Goal: Task Accomplishment & Management: Check status

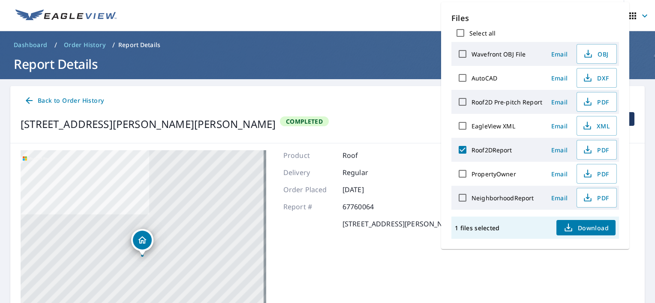
click at [98, 41] on span "Order History" at bounding box center [85, 45] width 42 height 9
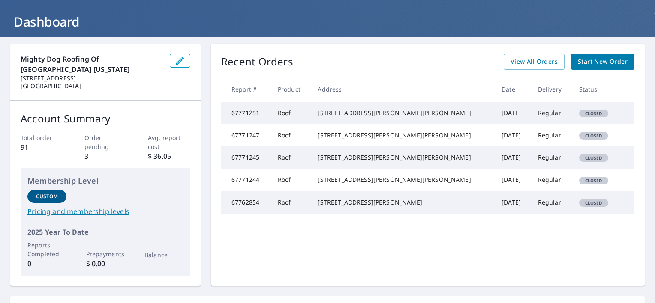
scroll to position [40, 0]
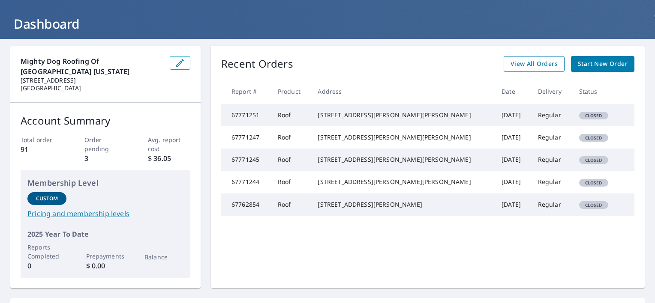
click at [516, 68] on span "View All Orders" at bounding box center [533, 64] width 47 height 11
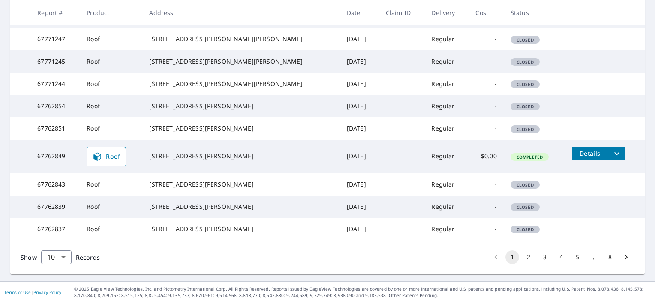
scroll to position [260, 0]
drag, startPoint x: 514, startPoint y: 258, endPoint x: 519, endPoint y: 260, distance: 5.0
click at [520, 260] on li "2" at bounding box center [528, 258] width 16 height 14
click at [521, 260] on button "2" at bounding box center [528, 258] width 14 height 14
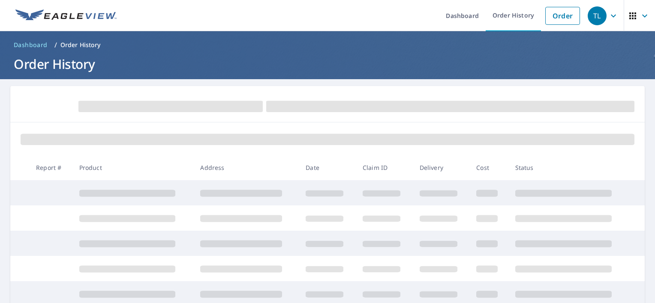
drag, startPoint x: 519, startPoint y: 260, endPoint x: 350, endPoint y: 230, distance: 171.5
click at [350, 230] on tbody at bounding box center [327, 306] width 634 height 253
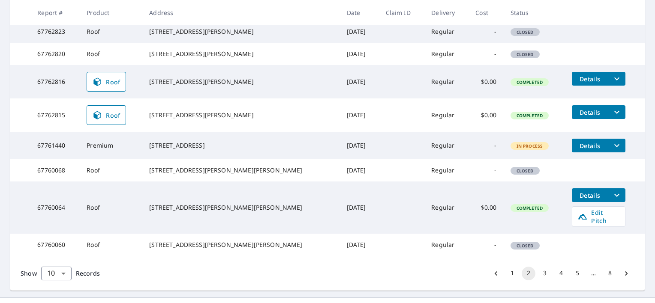
scroll to position [278, 0]
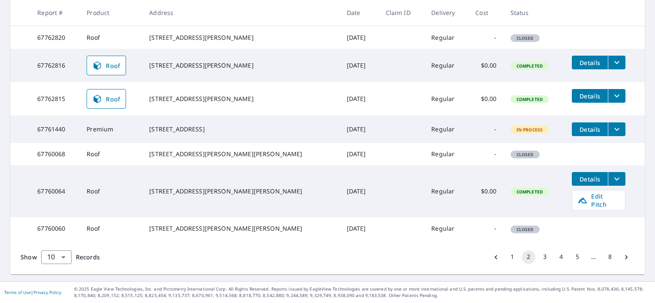
click at [577, 134] on span "Details" at bounding box center [590, 130] width 26 height 8
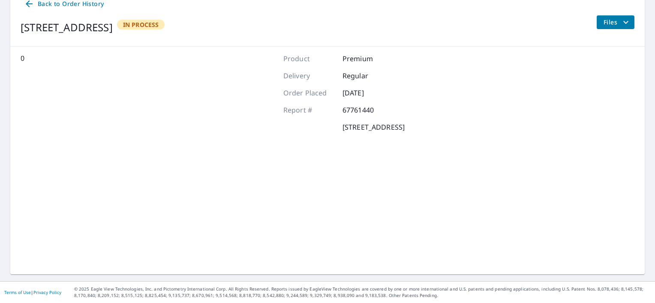
scroll to position [96, 0]
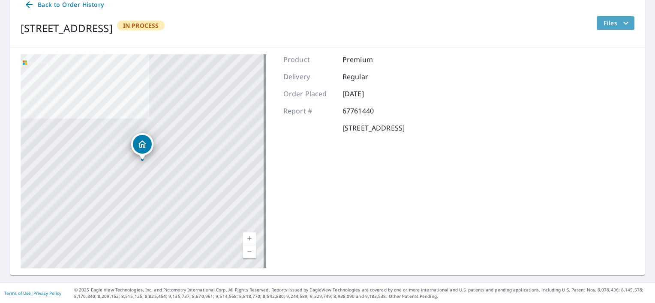
click at [620, 21] on icon "filesDropdownBtn-67761440" at bounding box center [625, 23] width 10 height 10
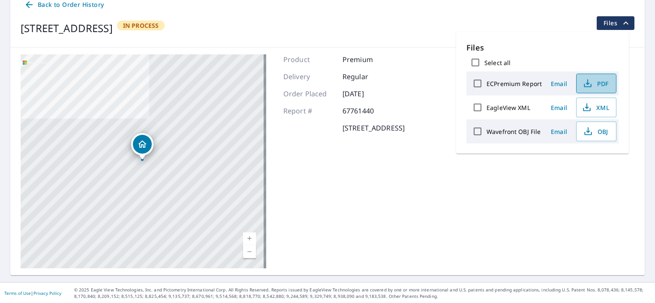
click at [603, 81] on span "PDF" at bounding box center [594, 83] width 27 height 10
